Goal: Information Seeking & Learning: Learn about a topic

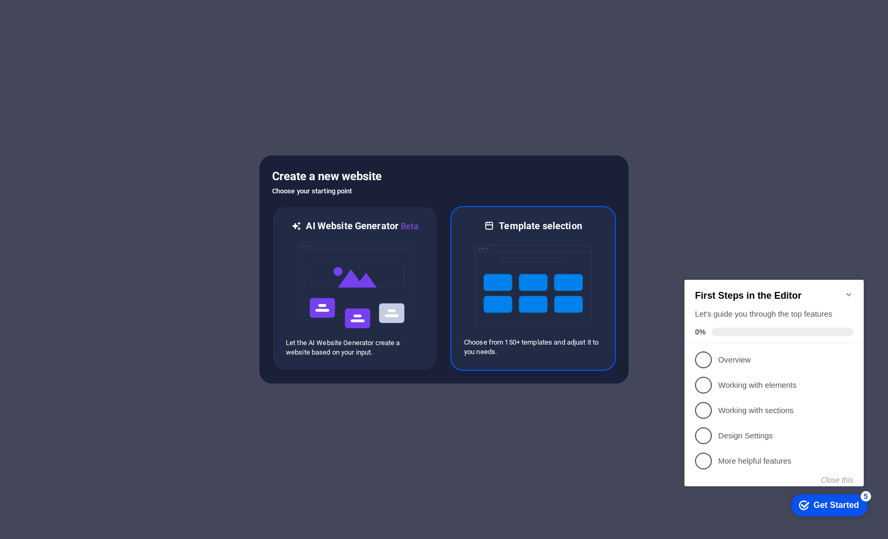
click at [542, 255] on img at bounding box center [533, 284] width 116 height 105
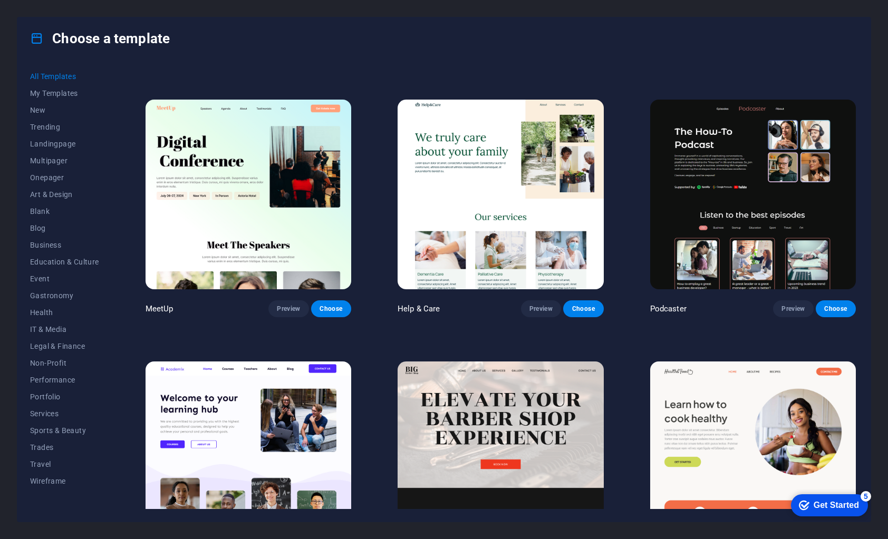
scroll to position [211, 0]
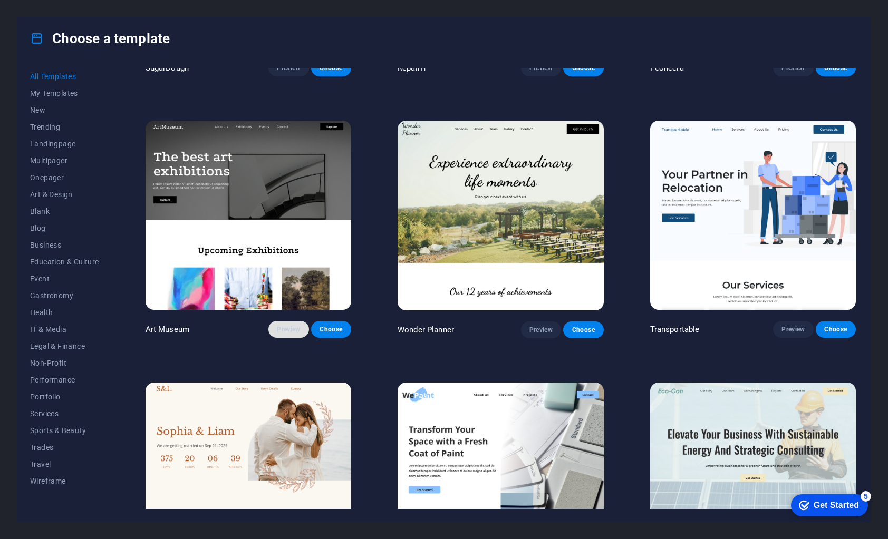
click at [286, 326] on span "Preview" at bounding box center [288, 329] width 23 height 8
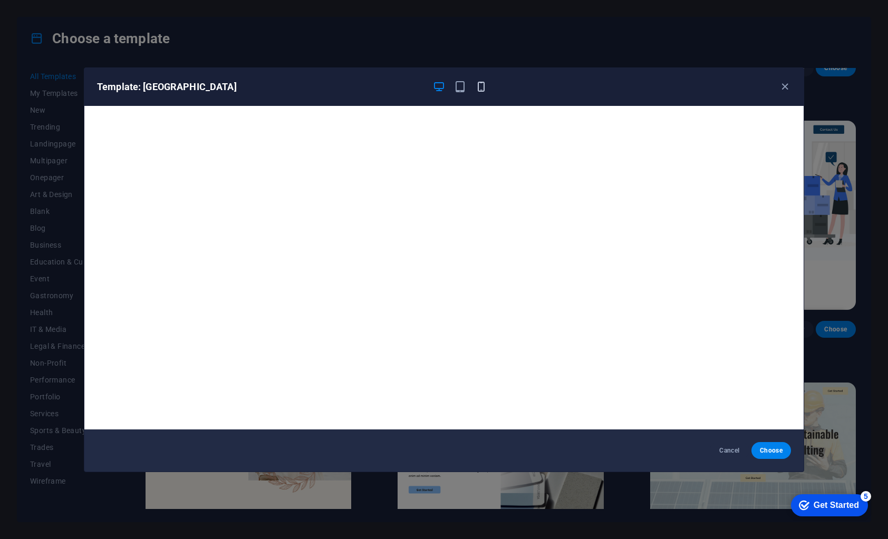
click at [481, 87] on icon "button" at bounding box center [481, 87] width 12 height 12
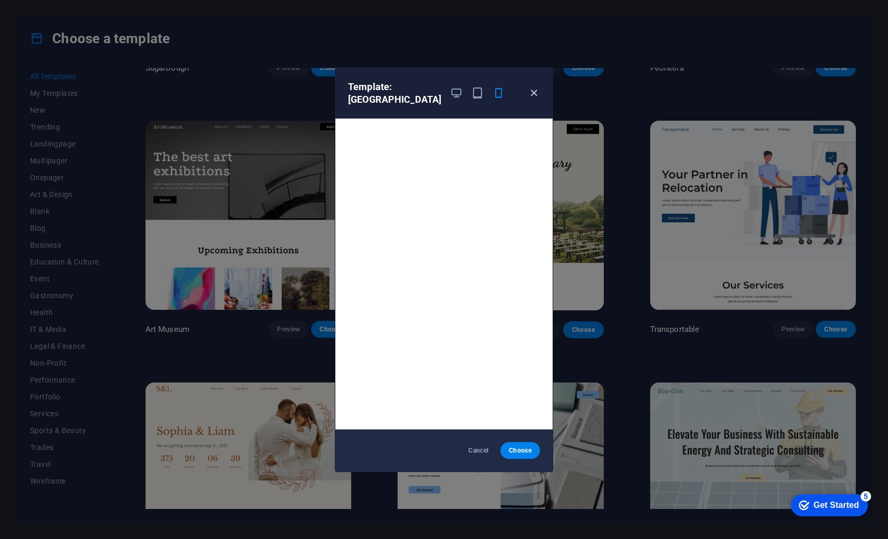
click at [538, 93] on icon "button" at bounding box center [534, 93] width 12 height 12
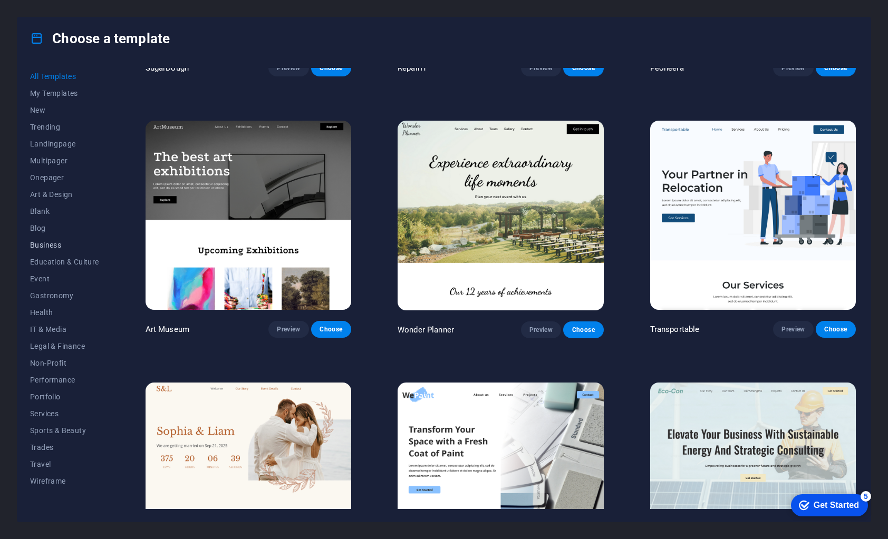
click at [47, 242] on span "Business" at bounding box center [64, 245] width 69 height 8
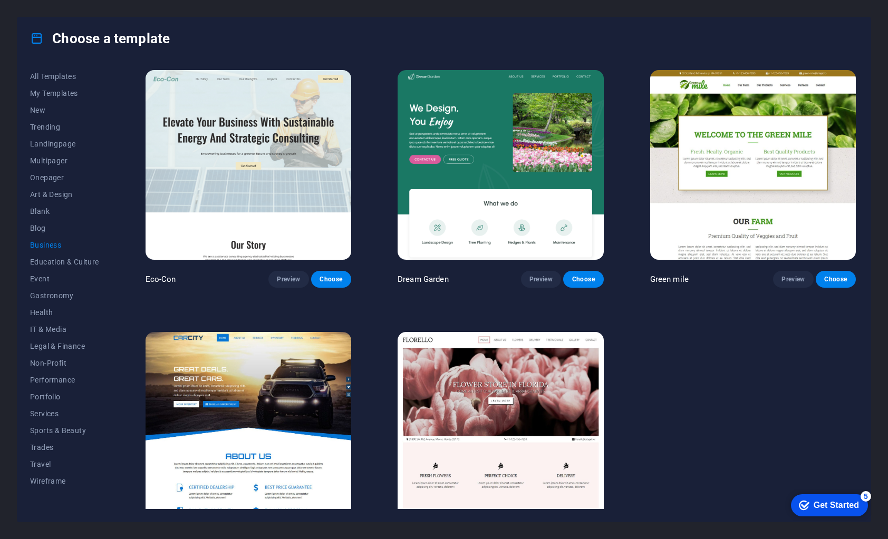
scroll to position [37, 0]
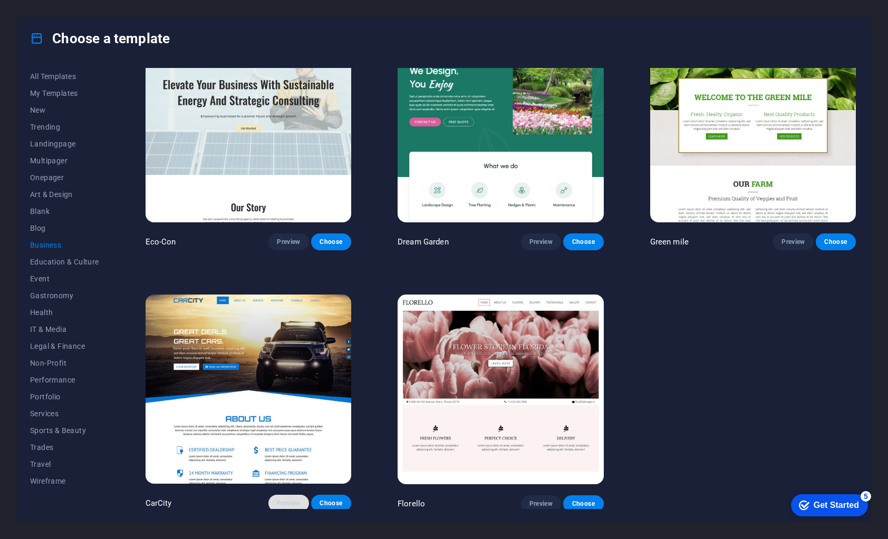
click at [291, 499] on span "Preview" at bounding box center [288, 503] width 23 height 8
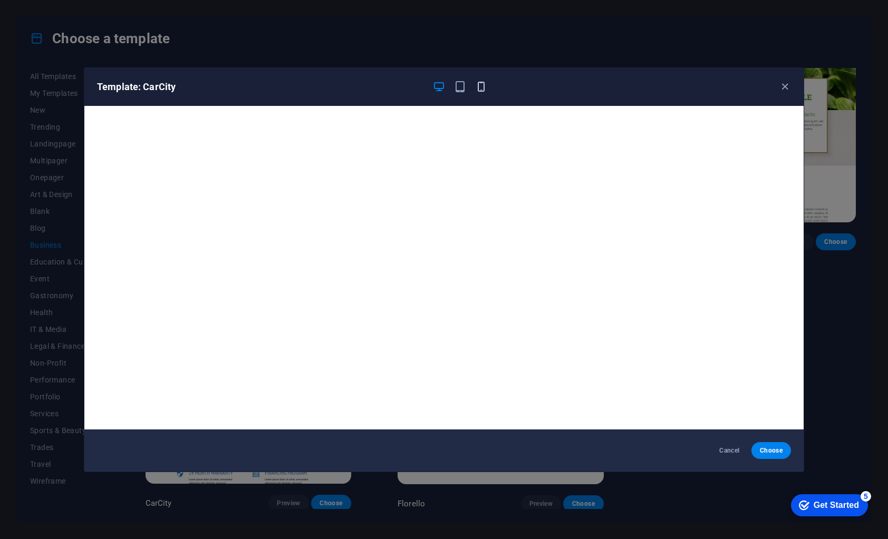
click at [484, 90] on icon "button" at bounding box center [481, 87] width 12 height 12
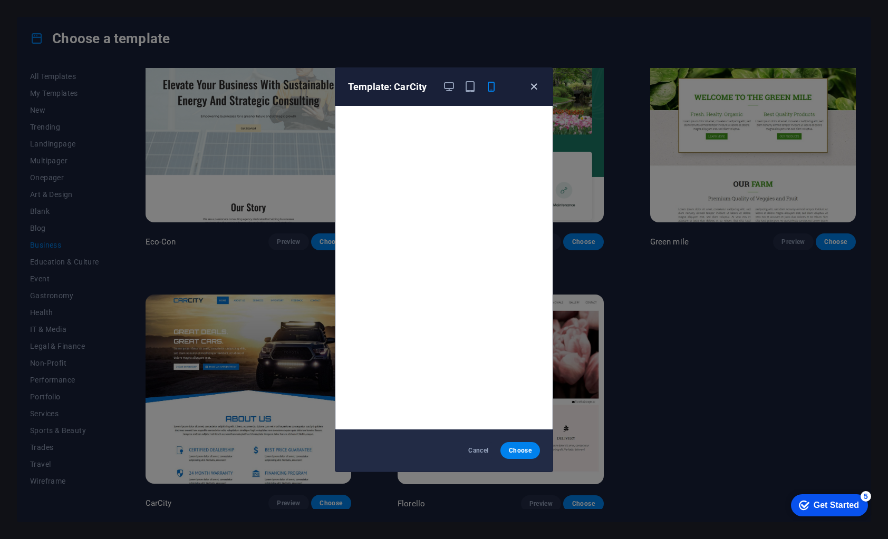
click at [534, 90] on icon "button" at bounding box center [534, 87] width 12 height 12
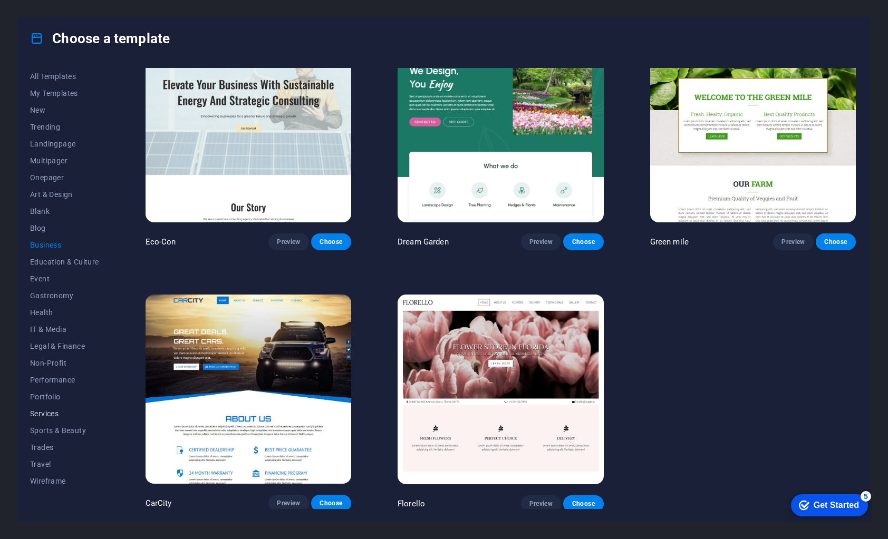
click at [52, 411] on span "Services" at bounding box center [64, 414] width 69 height 8
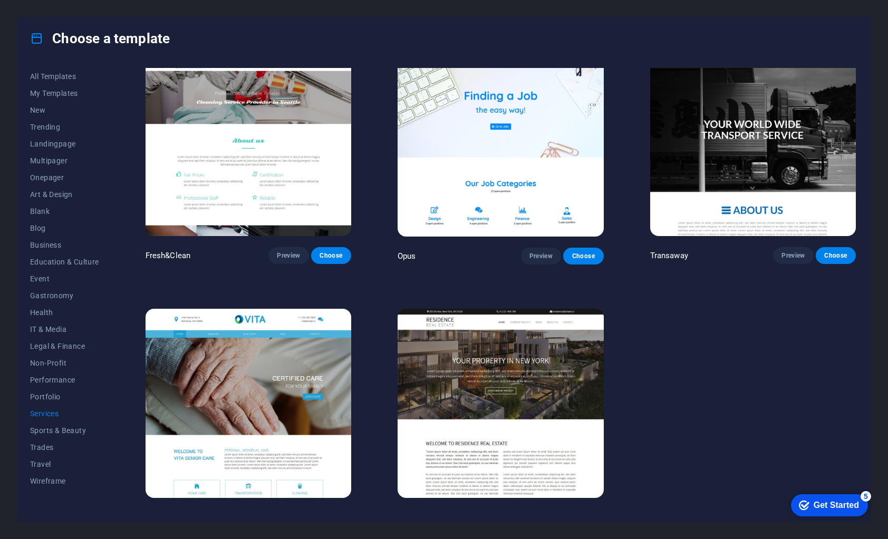
scroll to position [1339, 0]
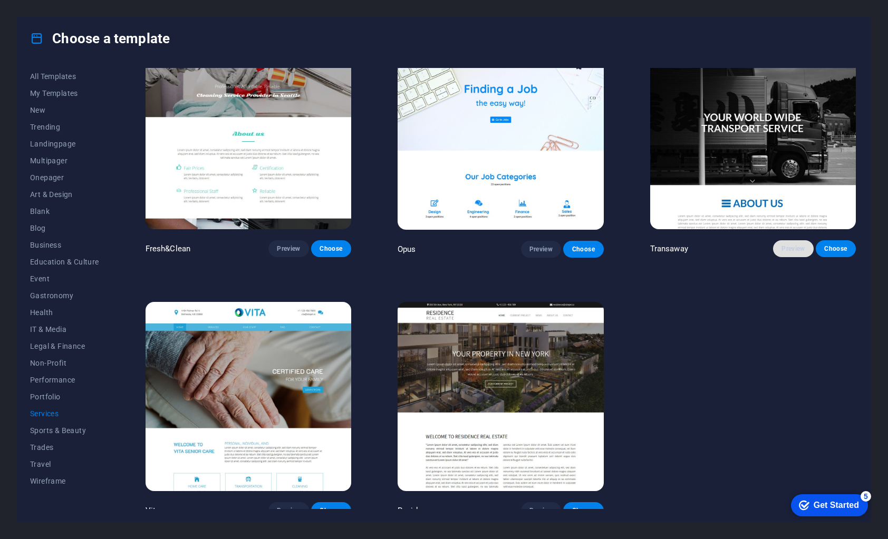
click at [776, 241] on button "Preview" at bounding box center [793, 248] width 40 height 17
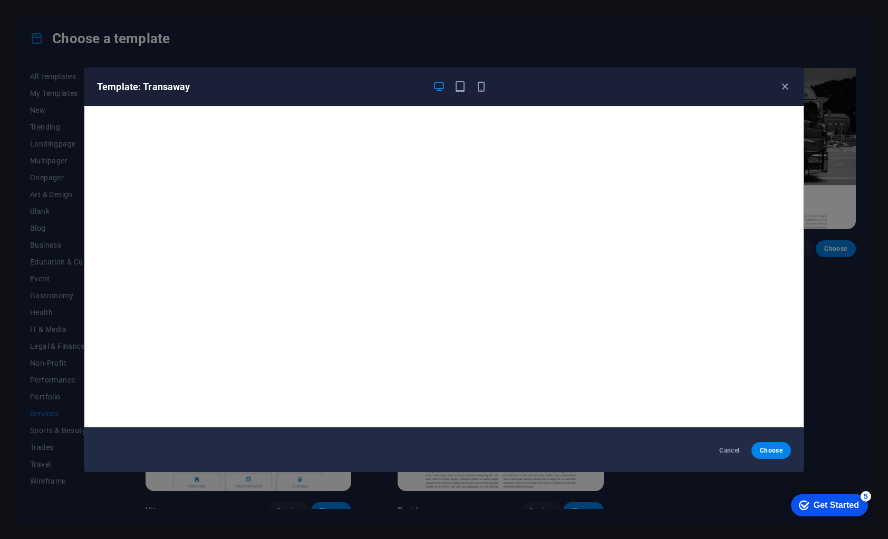
scroll to position [0, 0]
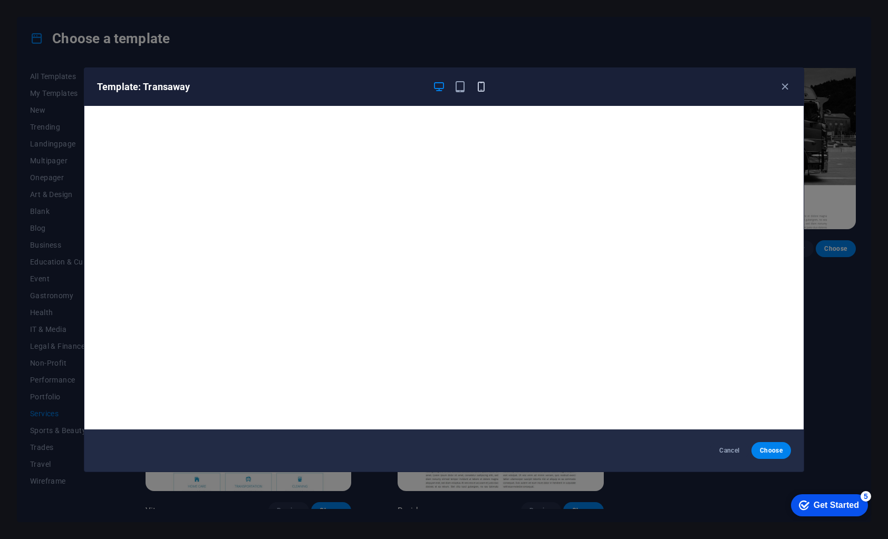
click at [480, 91] on icon "button" at bounding box center [481, 87] width 12 height 12
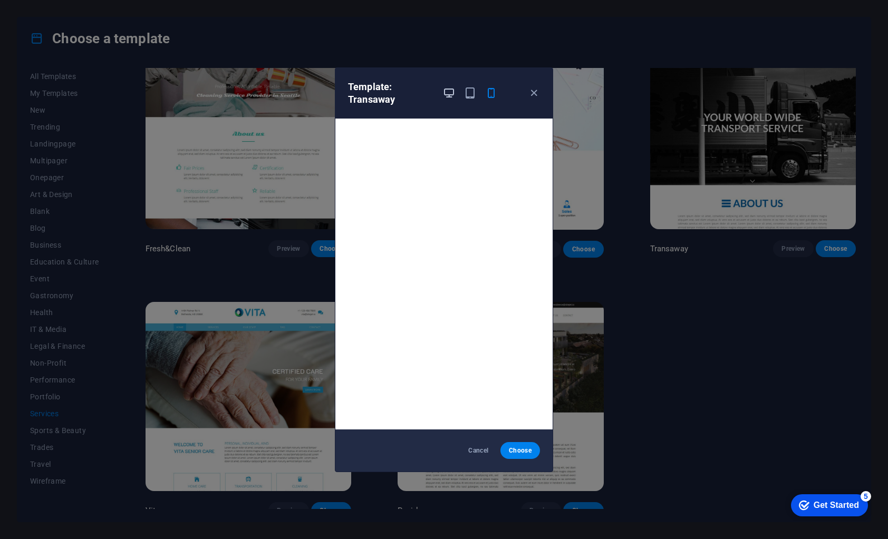
click at [449, 98] on icon "button" at bounding box center [449, 93] width 12 height 12
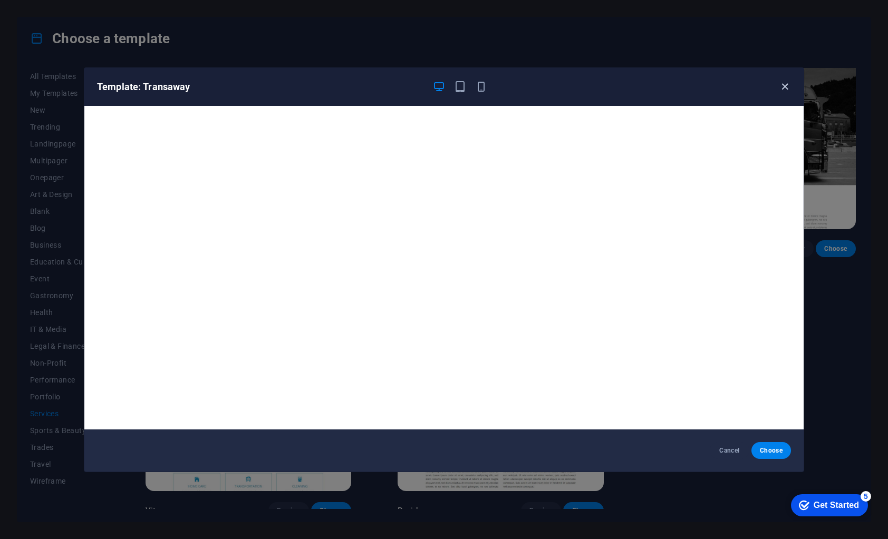
click at [787, 91] on icon "button" at bounding box center [784, 87] width 12 height 12
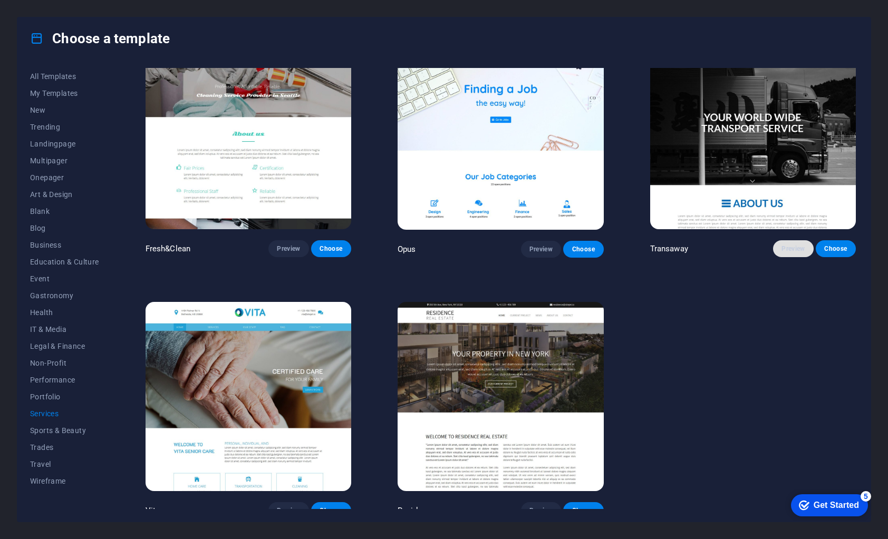
click at [781, 245] on span "Preview" at bounding box center [792, 249] width 23 height 8
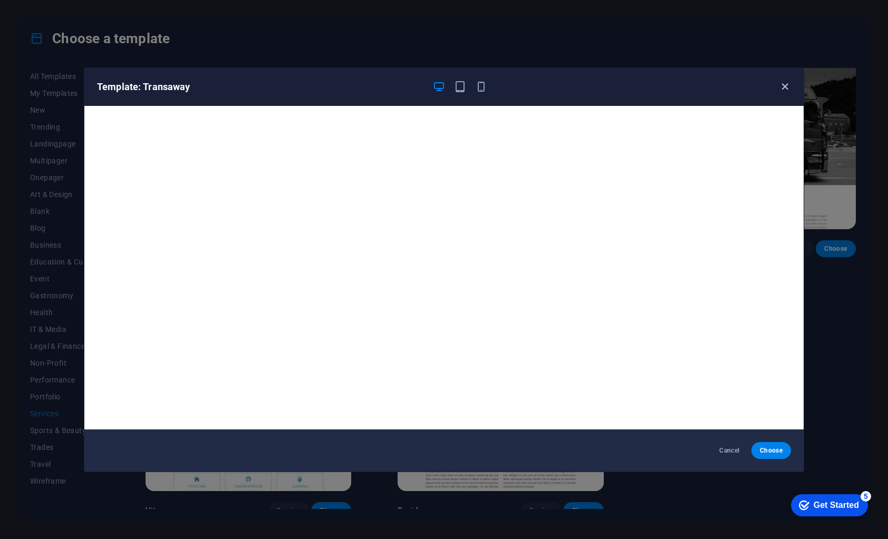
click at [782, 90] on icon "button" at bounding box center [784, 87] width 12 height 12
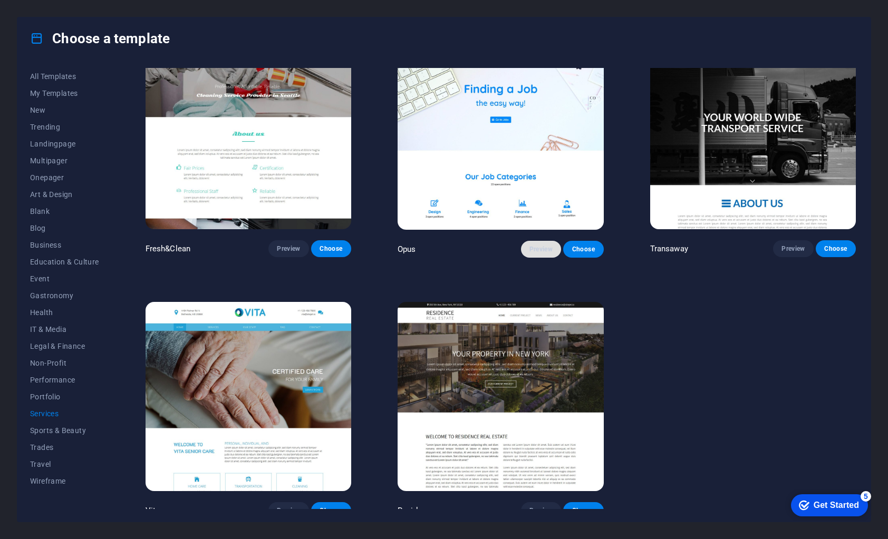
click at [533, 245] on span "Preview" at bounding box center [540, 249] width 23 height 8
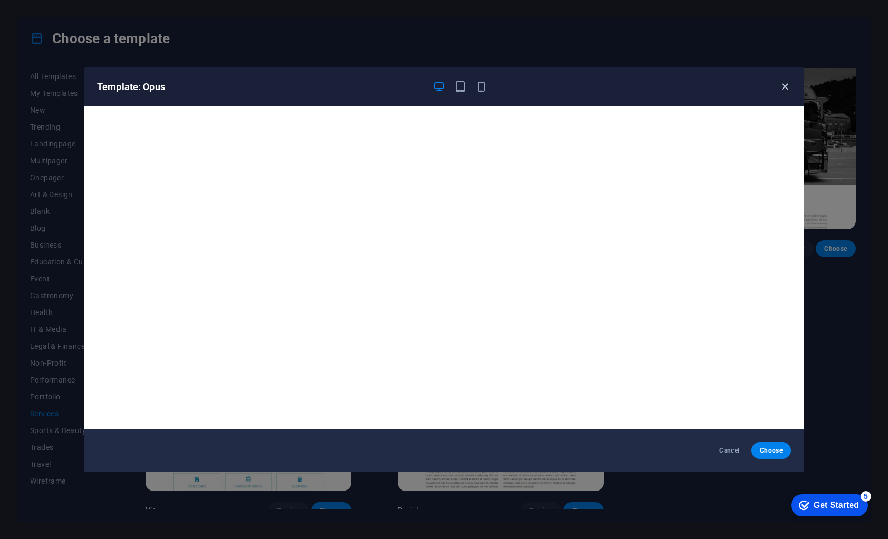
click at [784, 86] on icon "button" at bounding box center [784, 87] width 12 height 12
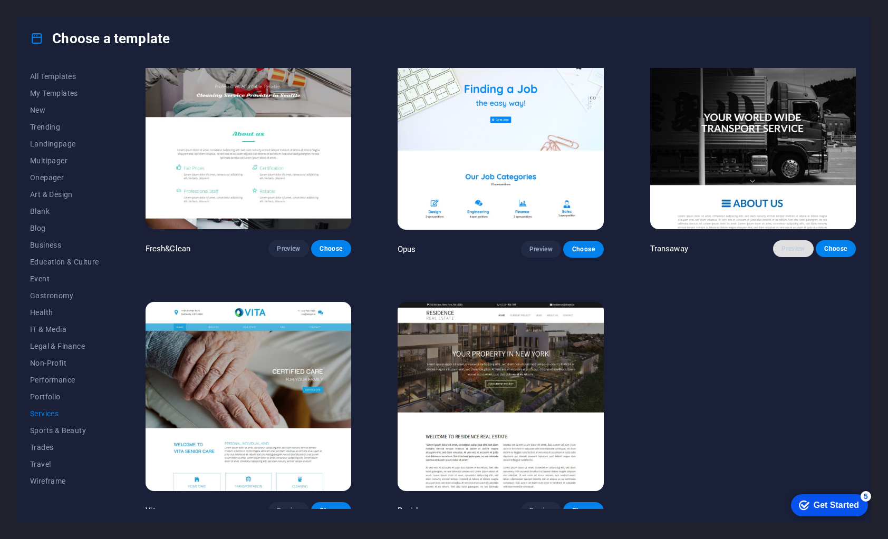
click at [782, 245] on span "Preview" at bounding box center [792, 249] width 23 height 8
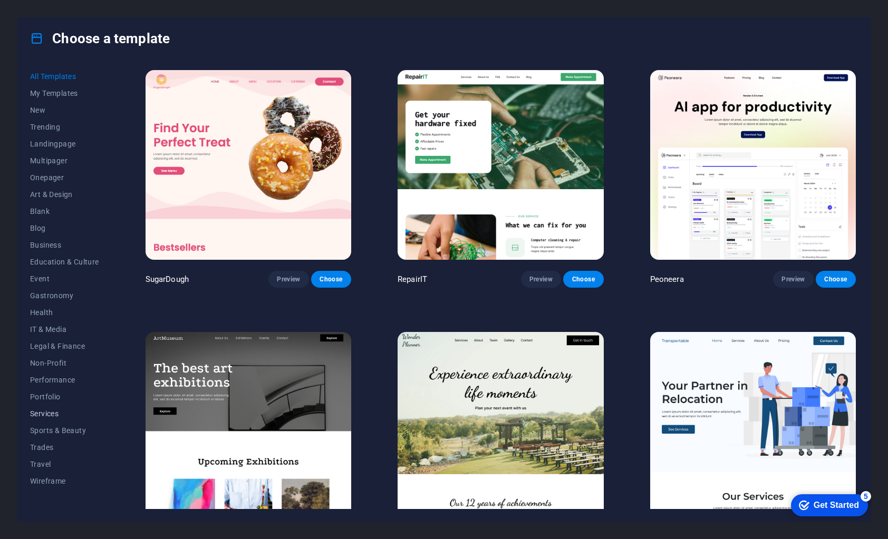
click at [48, 414] on span "Services" at bounding box center [64, 414] width 69 height 8
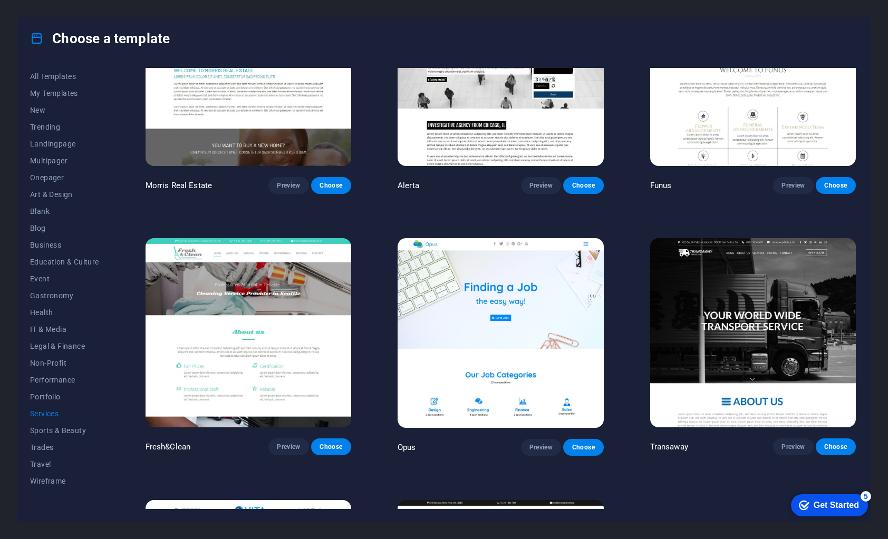
scroll to position [1173, 0]
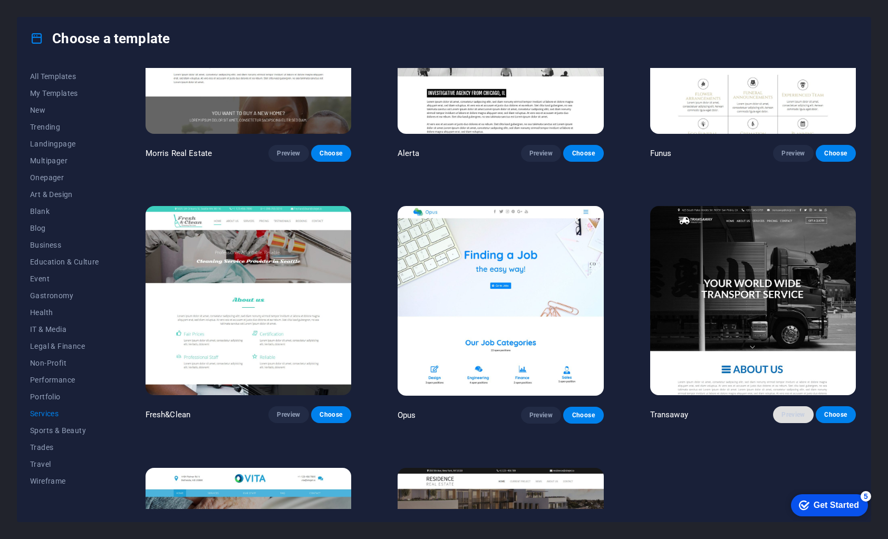
click at [789, 411] on span "Preview" at bounding box center [792, 415] width 23 height 8
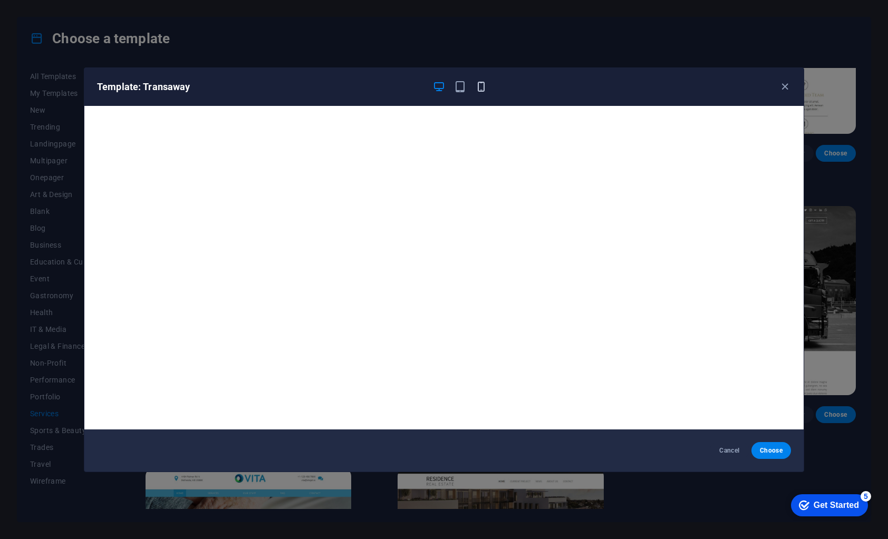
click at [477, 83] on icon "button" at bounding box center [481, 87] width 12 height 12
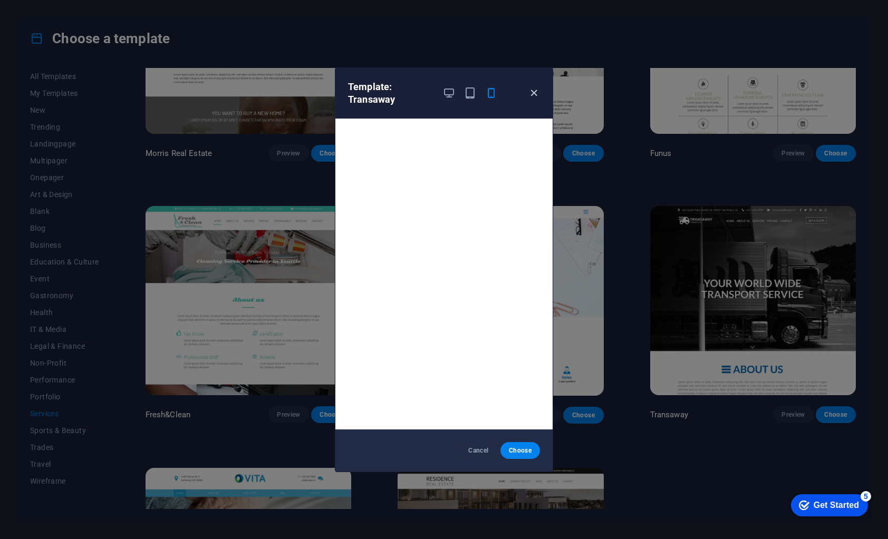
click at [536, 94] on icon "button" at bounding box center [534, 93] width 12 height 12
